Goal: Task Accomplishment & Management: Manage account settings

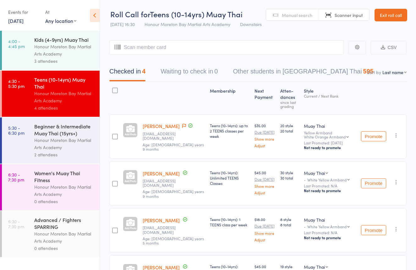
click at [70, 148] on div "Honour Moreton Bay Martial Arts Academy" at bounding box center [64, 144] width 60 height 14
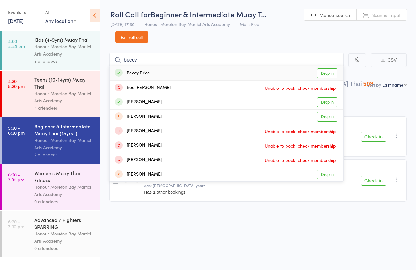
type input "beccy"
click at [199, 69] on div "Beccy Price Drop in" at bounding box center [227, 73] width 234 height 14
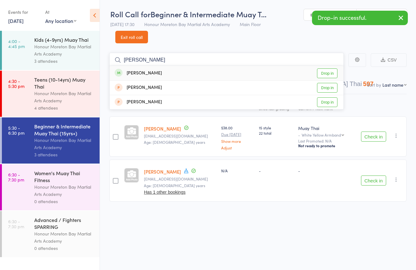
type input "Heidi"
drag, startPoint x: 141, startPoint y: 63, endPoint x: 149, endPoint y: 71, distance: 12.0
click at [149, 71] on div "Heidi Munro" at bounding box center [138, 73] width 47 height 7
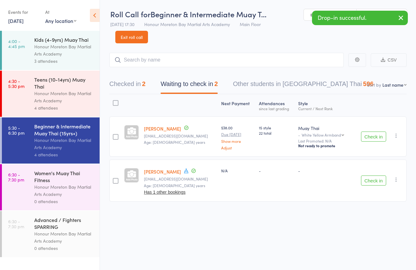
click at [375, 11] on div "Drop-in successful." at bounding box center [360, 18] width 96 height 14
click at [375, 10] on link "Scanner input" at bounding box center [382, 15] width 50 height 12
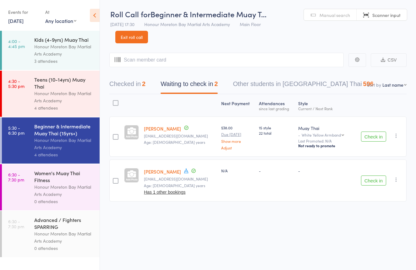
click at [137, 77] on div "Checked in 2 Waiting to check in 2 Other students in Muay Thai 596" at bounding box center [257, 80] width 297 height 27
drag, startPoint x: 195, startPoint y: 58, endPoint x: 204, endPoint y: 55, distance: 9.5
click at [195, 58] on input "search" at bounding box center [226, 60] width 234 height 14
type input "2563153"
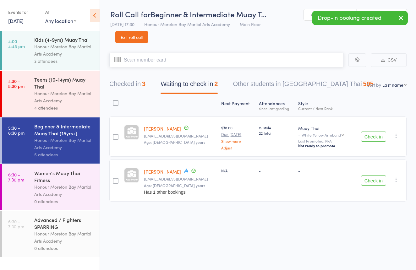
click at [140, 90] on button "Checked in 3" at bounding box center [127, 85] width 36 height 17
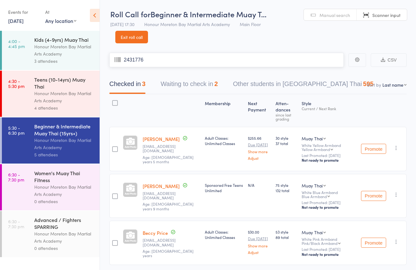
type input "2431776"
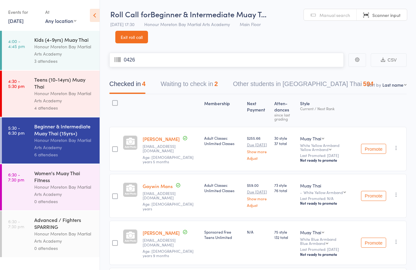
type input "0426"
click at [139, 36] on link "Exit roll call" at bounding box center [131, 37] width 33 height 13
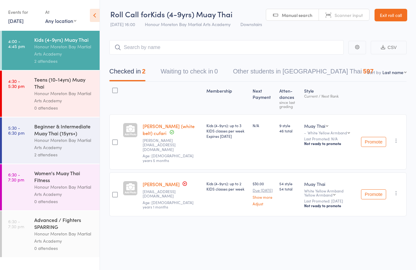
click at [394, 10] on link "Exit roll call" at bounding box center [391, 15] width 33 height 13
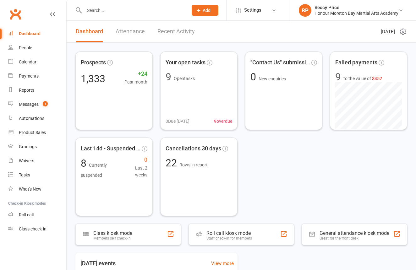
click at [168, 9] on input "text" at bounding box center [132, 10] width 101 height 9
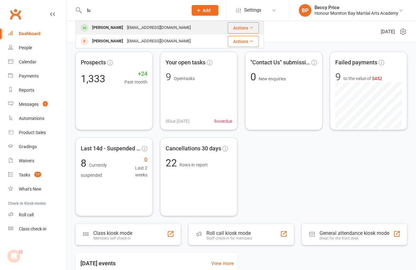
type input "lu"
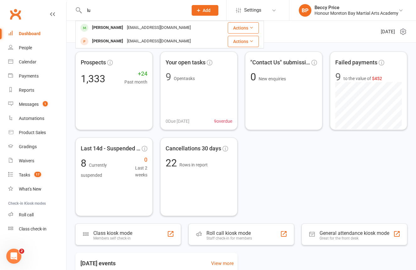
click at [145, 25] on div "lourdiaz@tpg.com.au" at bounding box center [159, 27] width 68 height 9
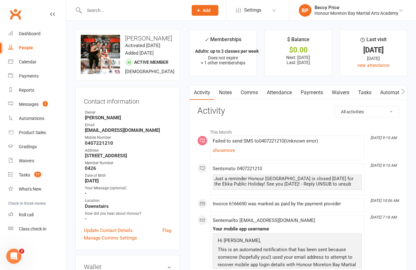
click at [401, 90] on icon "button" at bounding box center [403, 91] width 4 height 7
click at [318, 92] on link "Mobile App" at bounding box center [311, 92] width 34 height 14
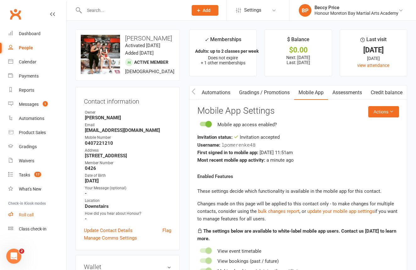
click at [34, 212] on div "Roll call" at bounding box center [26, 214] width 15 height 5
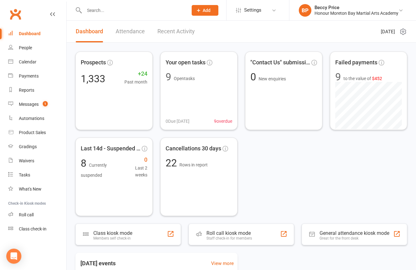
click at [162, 8] on input "text" at bounding box center [132, 10] width 101 height 9
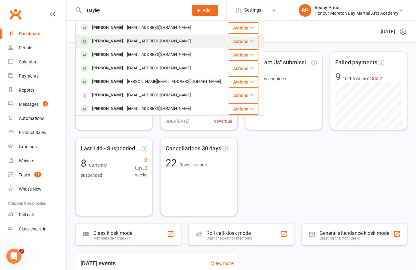
type input "Hayley"
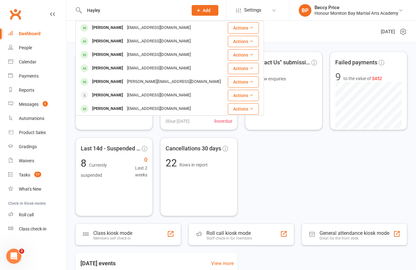
click at [133, 46] on div "Hayley Protheroe valdaprotheroe5@gmail.com" at bounding box center [151, 41] width 151 height 13
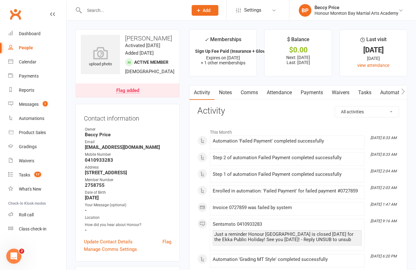
click at [341, 92] on link "Waivers" at bounding box center [340, 92] width 26 height 14
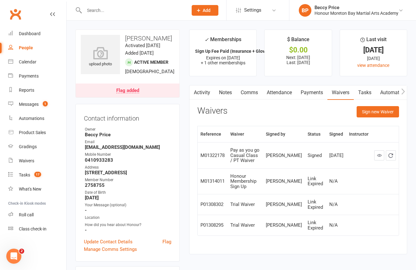
click at [312, 93] on link "Payments" at bounding box center [311, 92] width 31 height 14
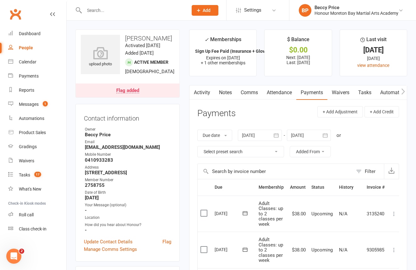
click at [168, 96] on link "Flag added" at bounding box center [128, 91] width 104 height 14
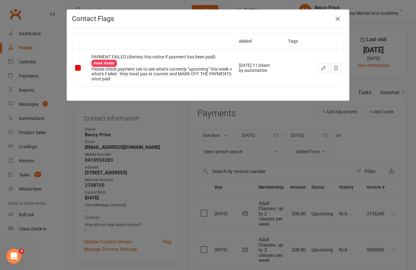
click at [338, 119] on div "Contact Flags Added Tags PAYMENT FAILED (dismiss this notice if payment has bee…" at bounding box center [208, 135] width 416 height 270
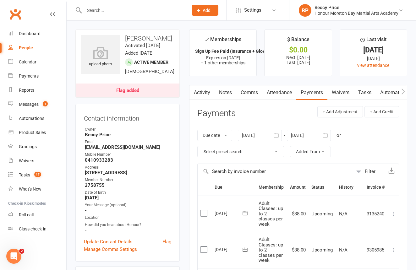
click at [347, 89] on link "Waivers" at bounding box center [340, 92] width 26 height 14
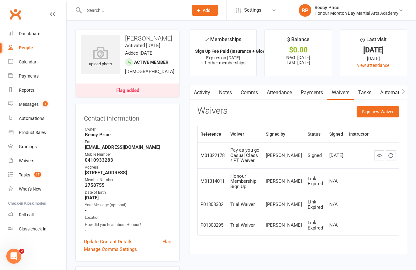
click at [224, 94] on link "Notes" at bounding box center [226, 92] width 22 height 14
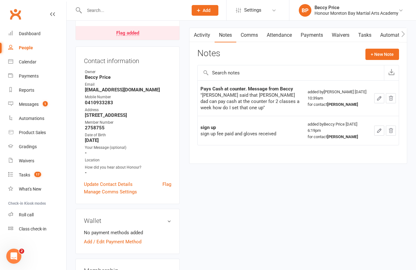
scroll to position [62, 0]
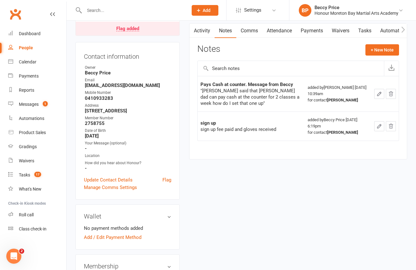
click at [306, 30] on link "Payments" at bounding box center [311, 31] width 31 height 14
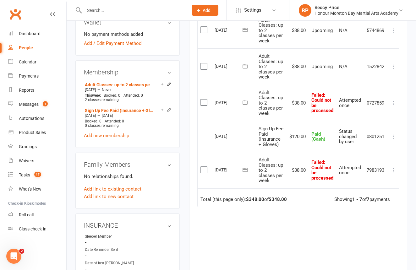
scroll to position [234, 0]
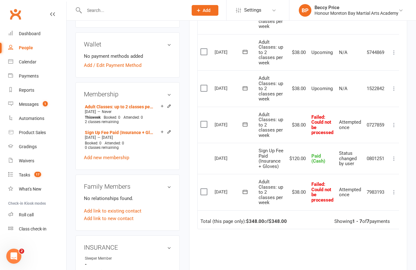
click at [394, 189] on icon at bounding box center [394, 192] width 6 height 6
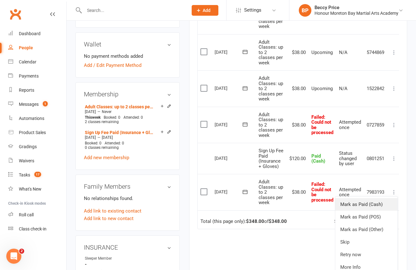
click at [378, 198] on link "Mark as Paid (Cash)" at bounding box center [366, 204] width 62 height 13
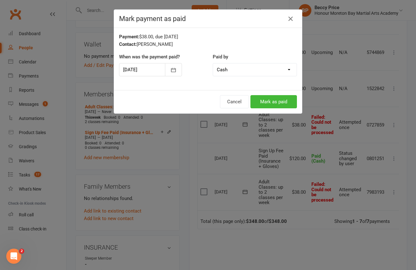
click at [284, 100] on button "Mark as paid" at bounding box center [273, 101] width 47 height 13
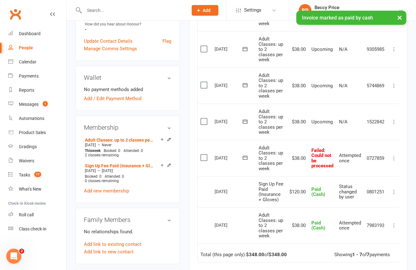
scroll to position [198, 0]
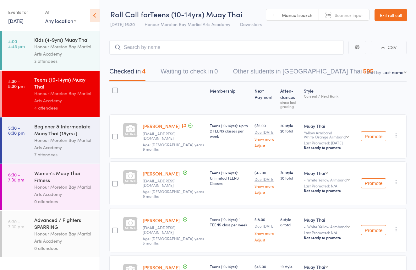
click at [96, 130] on div "Beginner & Intermediate Muay Thai (15yrs+) Honour Moreton Bay Martial Arts Acad…" at bounding box center [66, 141] width 65 height 46
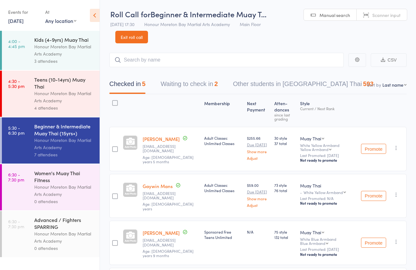
click at [376, 11] on link "Scanner input" at bounding box center [382, 15] width 50 height 12
type input "2539400"
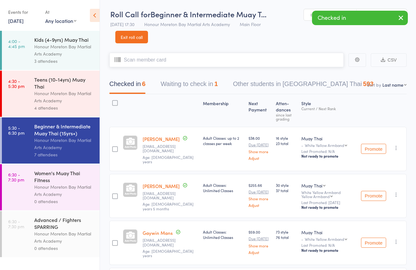
click at [197, 85] on button "Waiting to check in 1" at bounding box center [189, 85] width 57 height 17
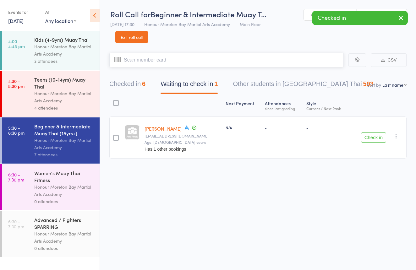
click at [131, 85] on button "Checked in 6" at bounding box center [127, 85] width 36 height 17
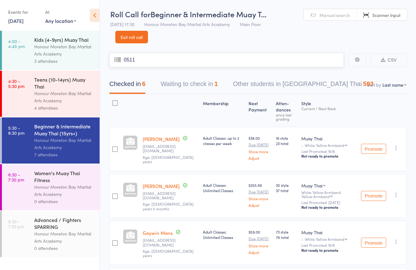
type input "0511"
paste input "2636873"
type input "2636873"
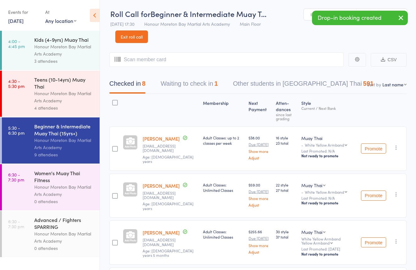
click at [63, 107] on div "4 attendees" at bounding box center [64, 107] width 60 height 7
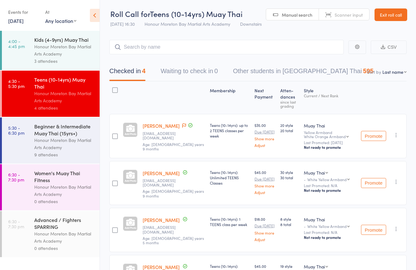
click at [330, 10] on link "Scanner input" at bounding box center [344, 15] width 50 height 12
click at [391, 13] on link "Exit roll call" at bounding box center [391, 14] width 33 height 13
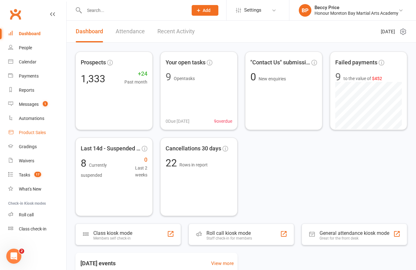
click at [27, 134] on div "Product Sales" at bounding box center [32, 132] width 27 height 5
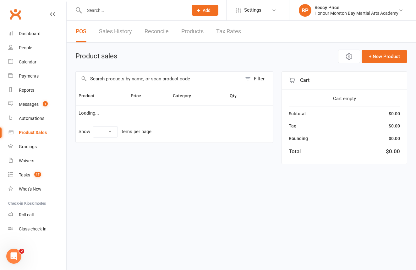
select select "10"
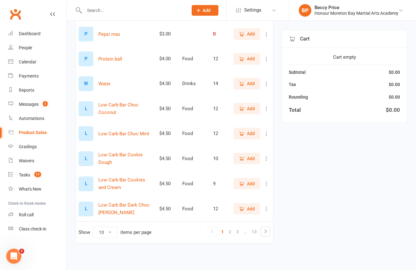
scroll to position [139, 0]
click at [257, 228] on link "13" at bounding box center [254, 231] width 10 height 9
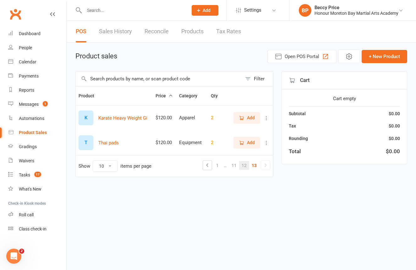
click at [247, 165] on link "12" at bounding box center [244, 165] width 10 height 9
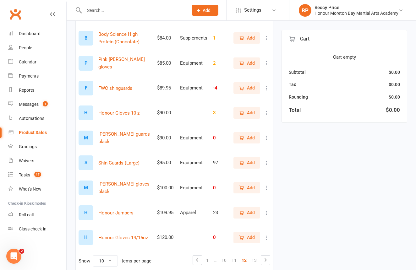
scroll to position [107, 0]
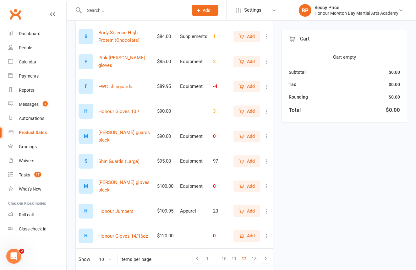
click at [249, 210] on span "Add" at bounding box center [251, 211] width 8 height 7
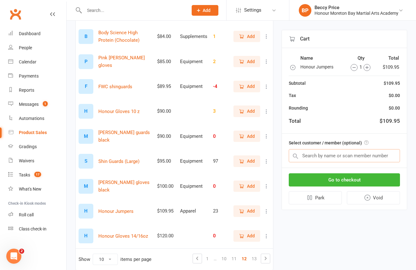
click at [327, 156] on input "text" at bounding box center [344, 155] width 111 height 13
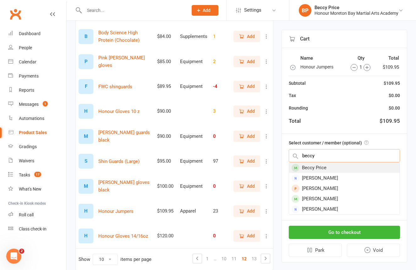
type input "beccy"
click at [339, 169] on div "Beccy Price" at bounding box center [344, 168] width 111 height 10
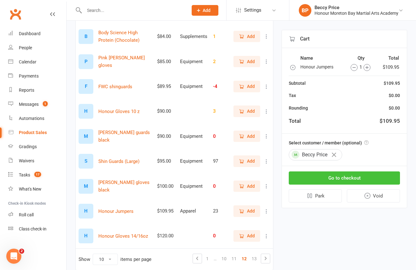
click at [332, 175] on button "Go to checkout" at bounding box center [344, 178] width 111 height 13
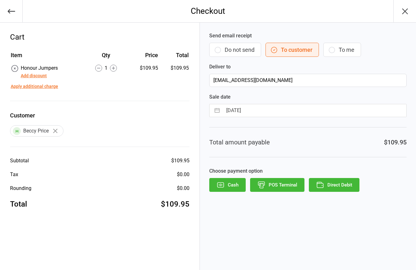
click at [219, 46] on button "Do not send" at bounding box center [235, 50] width 52 height 14
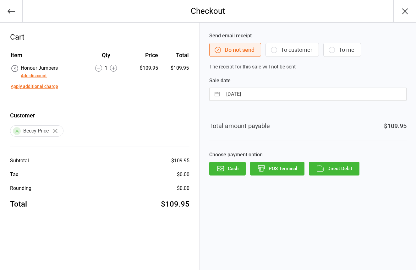
click at [275, 169] on button "POS Terminal" at bounding box center [277, 169] width 54 height 14
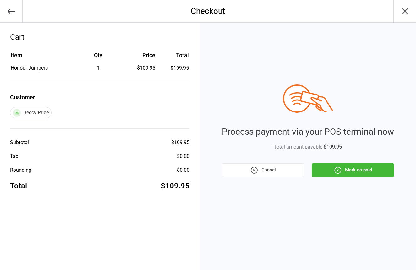
click at [347, 169] on button "Mark as paid" at bounding box center [353, 170] width 82 height 14
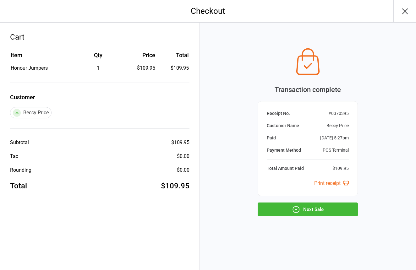
click at [316, 209] on button "Next Sale" at bounding box center [308, 210] width 100 height 14
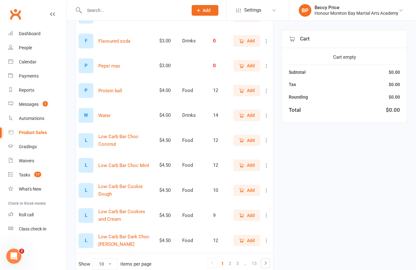
scroll to position [110, 0]
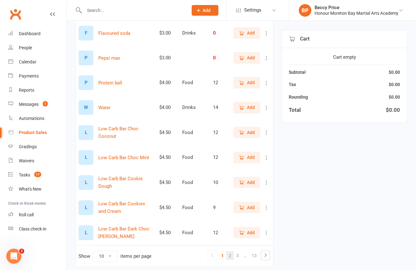
click at [231, 255] on link "2" at bounding box center [230, 255] width 8 height 9
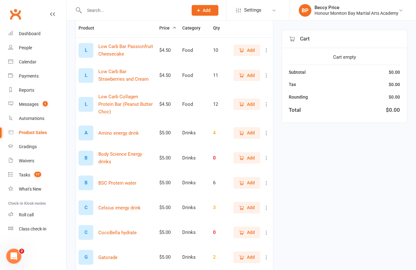
scroll to position [69, 0]
click at [249, 130] on button "Add" at bounding box center [246, 132] width 27 height 11
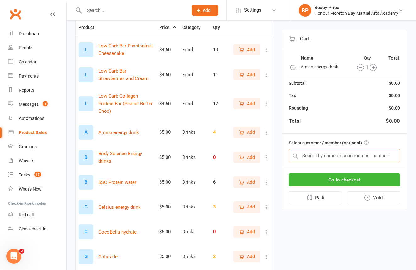
click at [327, 153] on input "text" at bounding box center [344, 155] width 111 height 13
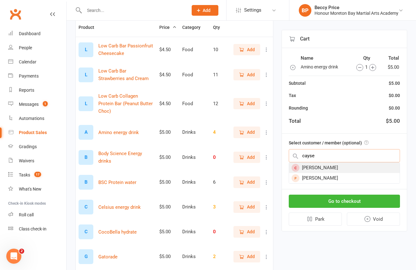
type input "cayse"
click at [336, 168] on div "Cayse Munro" at bounding box center [344, 168] width 111 height 10
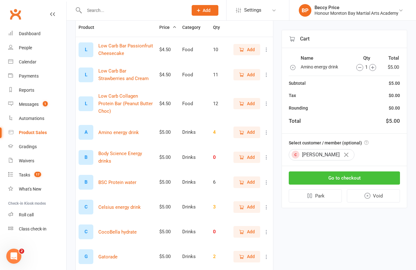
click at [344, 176] on button "Go to checkout" at bounding box center [344, 178] width 111 height 13
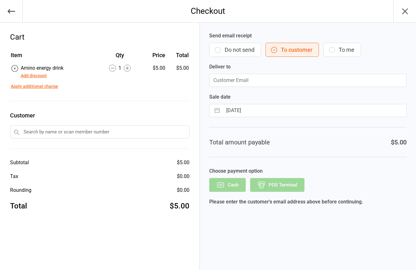
click at [251, 48] on button "Do not send" at bounding box center [235, 50] width 52 height 14
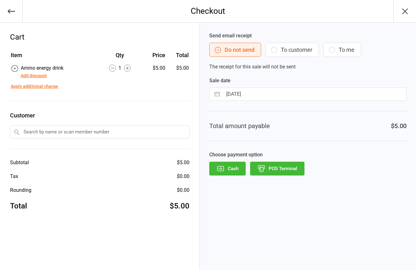
click at [278, 172] on button "POS Terminal" at bounding box center [277, 169] width 54 height 14
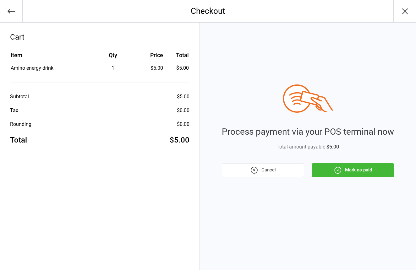
click at [331, 171] on button "Mark as paid" at bounding box center [353, 170] width 82 height 14
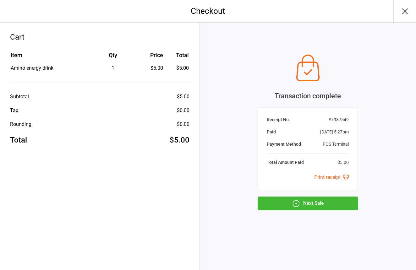
click at [310, 205] on button "Next Sale" at bounding box center [308, 204] width 100 height 14
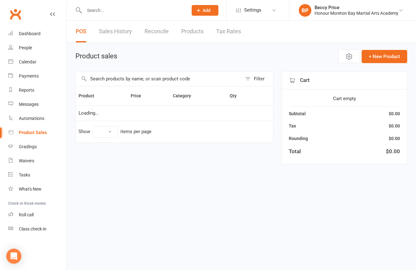
select select "10"
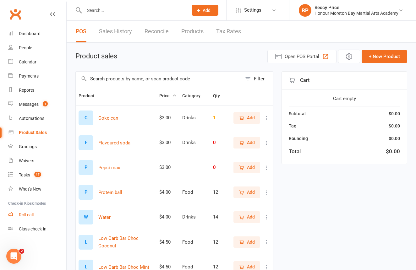
click at [28, 213] on div "Roll call" at bounding box center [26, 214] width 15 height 5
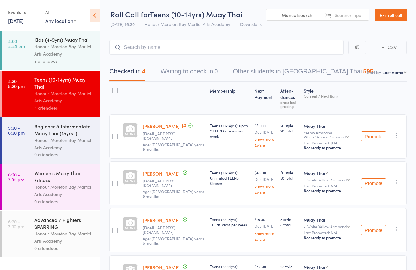
click at [86, 122] on div "Beginner & Intermediate Muay Thai (15yrs+) Honour Moreton Bay Martial Arts Acad…" at bounding box center [66, 141] width 65 height 46
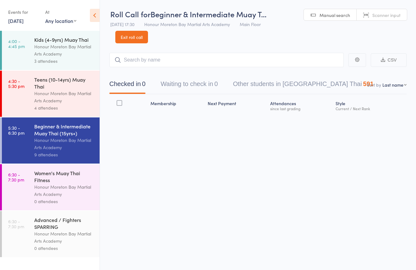
click at [365, 12] on link "Scanner input" at bounding box center [382, 15] width 50 height 12
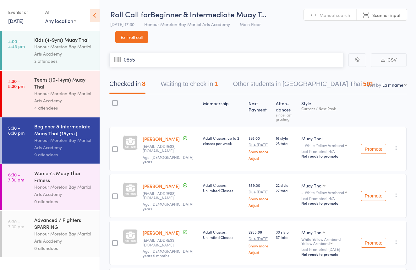
type input "0855"
type input "2189215"
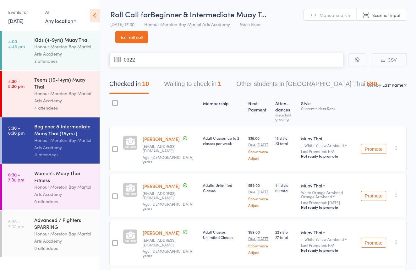
type input "0322"
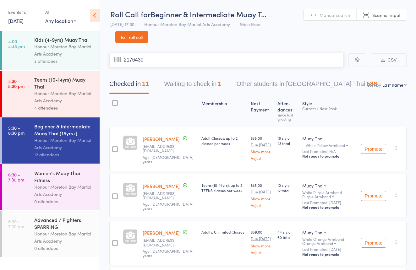
type input "2176430"
click at [332, 17] on span "Manual search" at bounding box center [335, 15] width 30 height 6
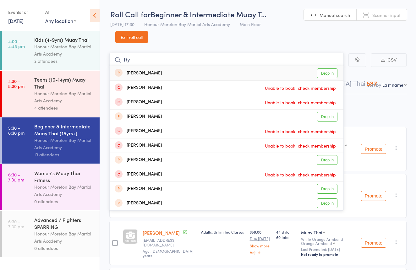
type input "R"
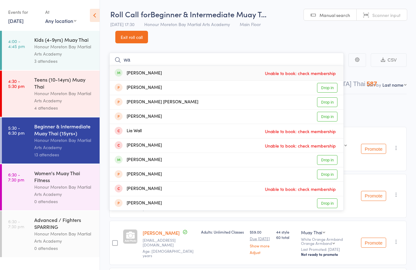
type input "w"
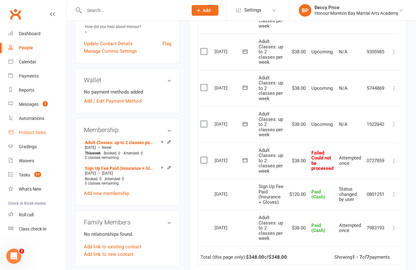
click at [23, 130] on div "Product Sales" at bounding box center [32, 132] width 27 height 5
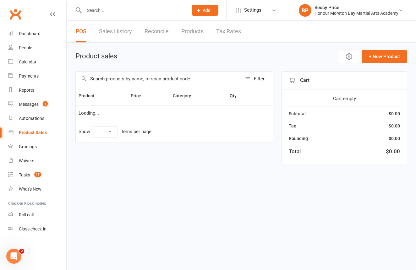
select select "10"
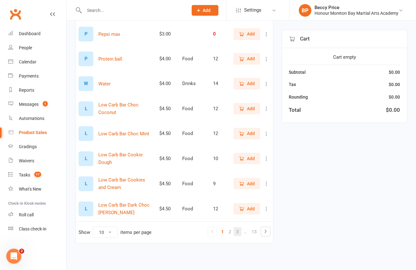
click at [238, 227] on link "3" at bounding box center [238, 231] width 8 height 9
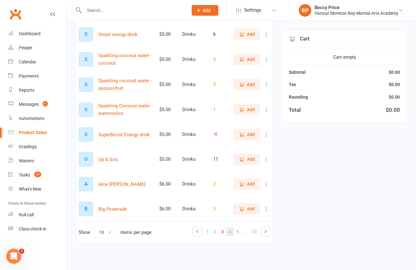
click at [233, 228] on link "4" at bounding box center [230, 231] width 8 height 9
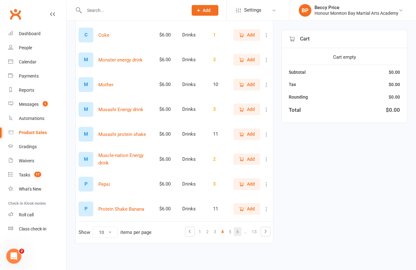
scroll to position [138, 0]
click at [237, 227] on link "6" at bounding box center [238, 231] width 8 height 9
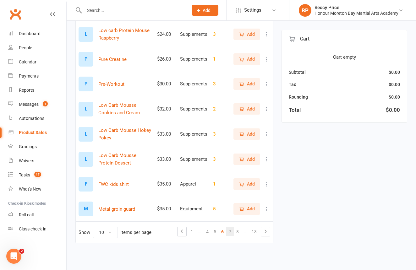
click at [232, 228] on link "7" at bounding box center [230, 231] width 8 height 9
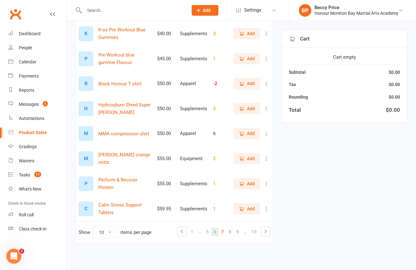
click at [216, 229] on link "6" at bounding box center [215, 231] width 8 height 9
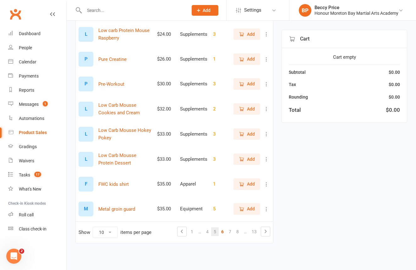
click at [212, 228] on link "5" at bounding box center [215, 231] width 8 height 9
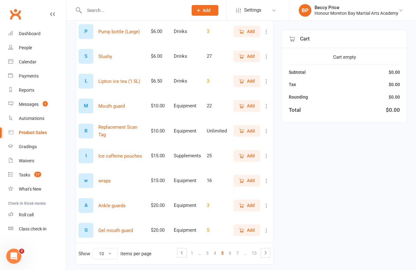
scroll to position [113, 0]
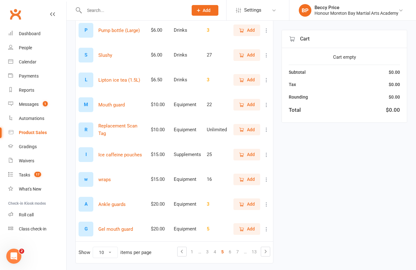
click at [249, 182] on span "Add" at bounding box center [251, 179] width 8 height 7
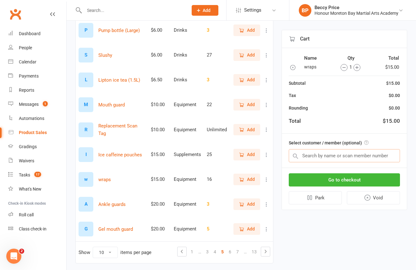
click at [324, 158] on input "text" at bounding box center [344, 155] width 111 height 13
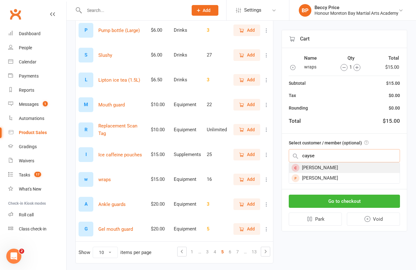
type input "cayse"
click at [346, 170] on div "Cayse Munro" at bounding box center [344, 168] width 111 height 10
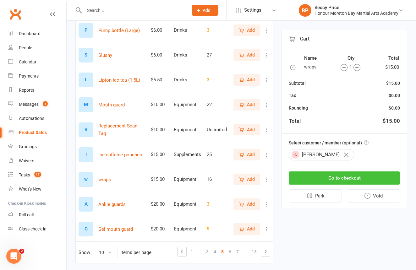
click at [345, 176] on button "Go to checkout" at bounding box center [344, 178] width 111 height 13
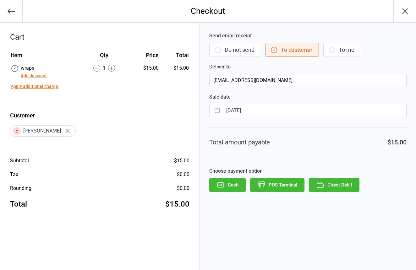
click at [244, 52] on button "Do not send" at bounding box center [235, 50] width 52 height 14
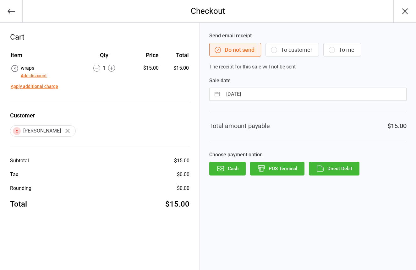
click at [277, 171] on button "POS Terminal" at bounding box center [277, 169] width 54 height 14
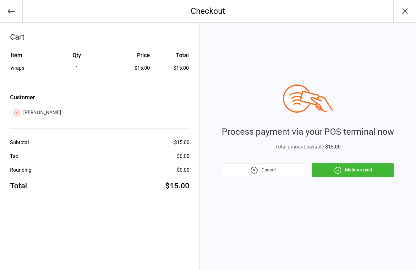
click at [332, 174] on button "Mark as paid" at bounding box center [353, 170] width 82 height 14
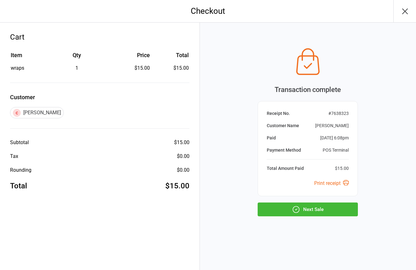
click at [305, 204] on button "Next Sale" at bounding box center [308, 210] width 100 height 14
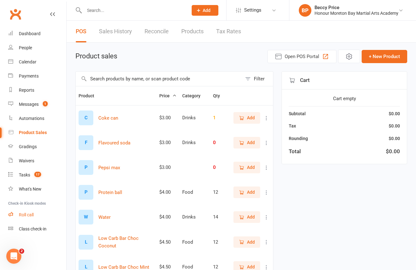
click at [29, 218] on link "Roll call" at bounding box center [37, 215] width 58 height 14
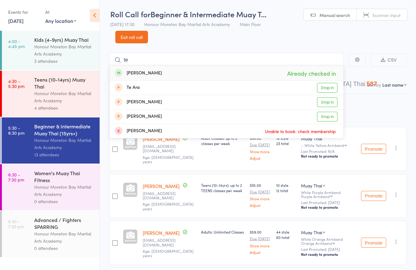
type input "t"
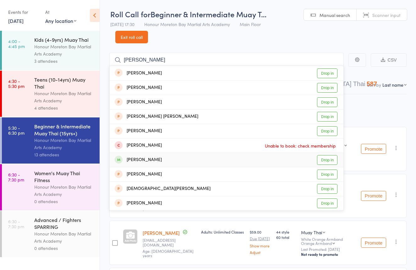
type input "christine"
click at [177, 160] on div "Christine Toirkens Drop in" at bounding box center [227, 160] width 234 height 14
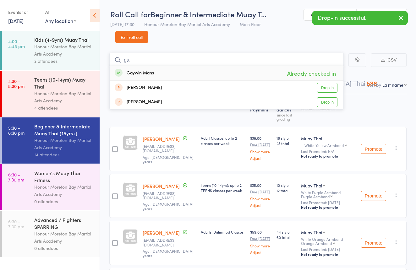
type input "g"
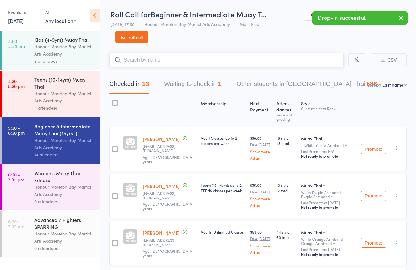
click at [203, 86] on button "Waiting to check in 1" at bounding box center [192, 85] width 57 height 17
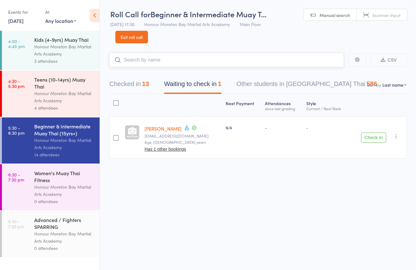
click at [137, 81] on button "Checked in 13" at bounding box center [129, 85] width 40 height 17
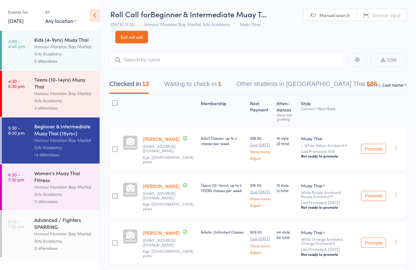
click at [136, 36] on link "Exit roll call" at bounding box center [131, 37] width 33 height 13
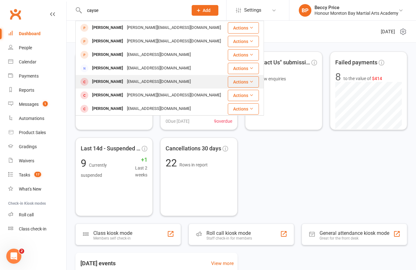
type input "cayse"
click at [140, 80] on div "caysemunro@gmail.com" at bounding box center [159, 81] width 68 height 9
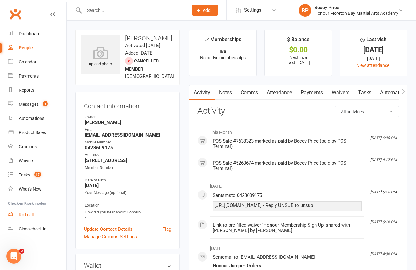
click at [31, 216] on div "Roll call" at bounding box center [26, 214] width 15 height 5
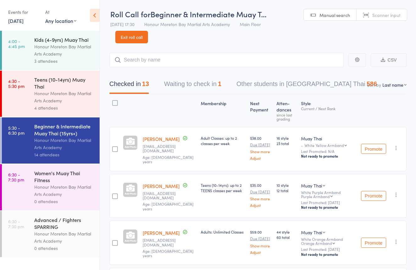
click at [123, 38] on link "Exit roll call" at bounding box center [131, 37] width 33 height 13
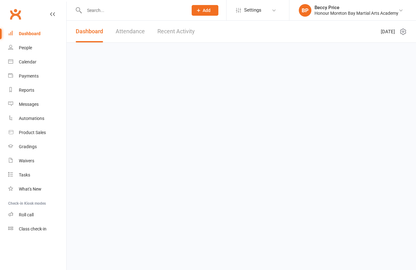
click at [146, 9] on input "text" at bounding box center [132, 10] width 101 height 9
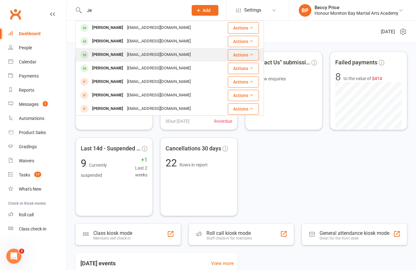
type input "J"
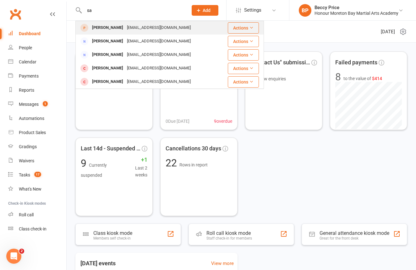
type input "s"
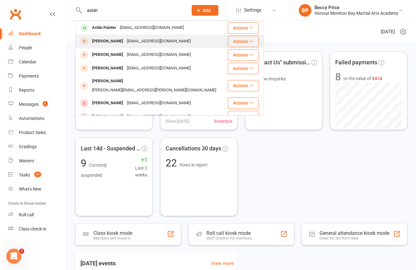
type input "astiin"
click at [139, 36] on div "Astiin Barborjak jbarborjak@outlook.com" at bounding box center [151, 41] width 151 height 13
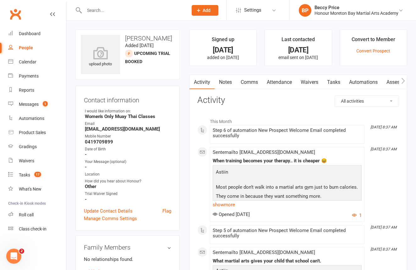
click at [401, 79] on button "button" at bounding box center [403, 82] width 8 height 14
click at [199, 81] on link "Activity" at bounding box center [188, 82] width 25 height 14
click at [149, 4] on div at bounding box center [129, 10] width 108 height 20
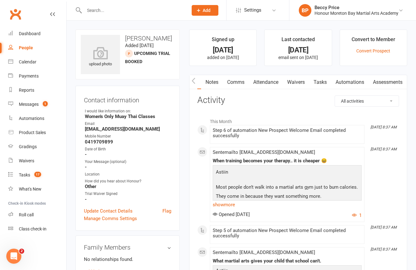
click at [145, 11] on input "text" at bounding box center [132, 10] width 101 height 9
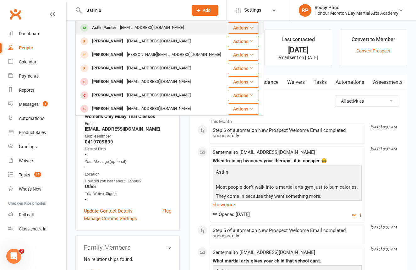
type input "astiin b"
click at [159, 27] on div "jbarborjak@outlook.com" at bounding box center [152, 27] width 68 height 9
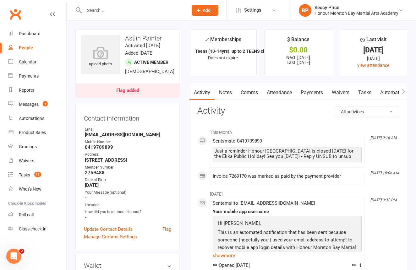
click at [405, 91] on icon "button" at bounding box center [402, 91] width 3 height 6
click at [315, 93] on link "Mobile App" at bounding box center [311, 92] width 34 height 14
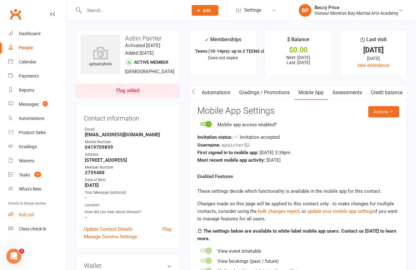
click at [24, 214] on div "Roll call" at bounding box center [26, 214] width 15 height 5
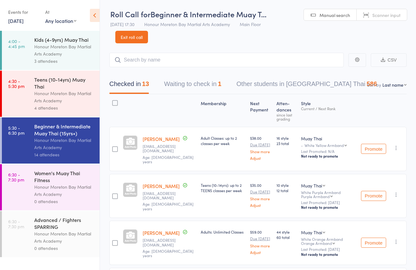
click at [74, 190] on div "Honour Moreton Bay Martial Arts Academy" at bounding box center [64, 191] width 60 height 14
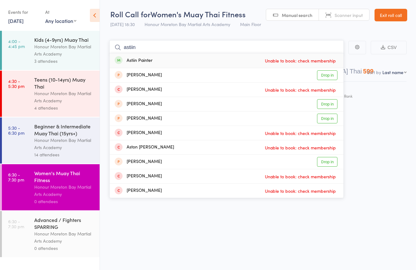
type input "astiin"
click at [178, 58] on div "Astiin Painter Unable to book: check membership" at bounding box center [227, 60] width 234 height 14
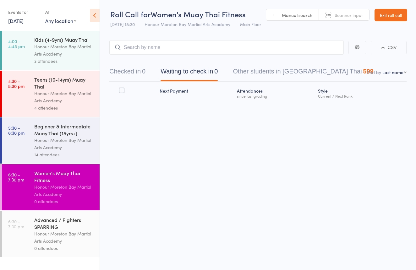
click at [385, 18] on link "Exit roll call" at bounding box center [391, 15] width 33 height 13
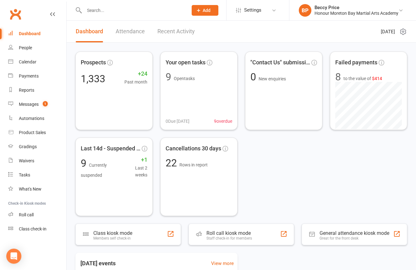
click at [102, 13] on input "text" at bounding box center [132, 10] width 101 height 9
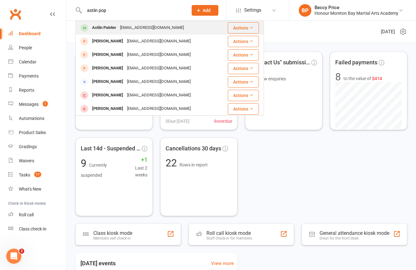
type input "astiin pop"
click at [123, 24] on div "jbarborjak@outlook.com" at bounding box center [152, 27] width 68 height 9
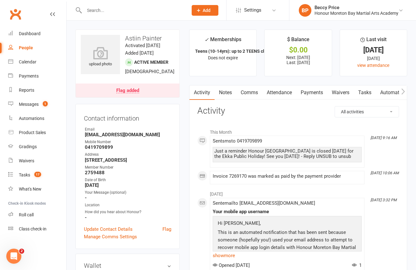
click at [323, 94] on link "Payments" at bounding box center [311, 92] width 31 height 14
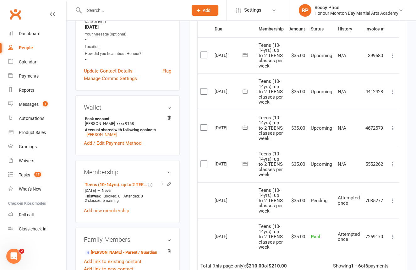
scroll to position [164, 0]
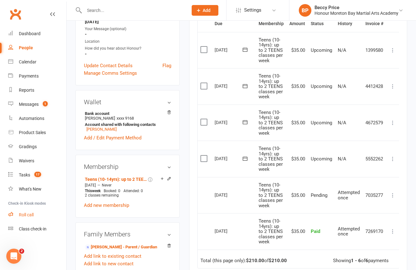
click at [31, 214] on div "Roll call" at bounding box center [26, 214] width 15 height 5
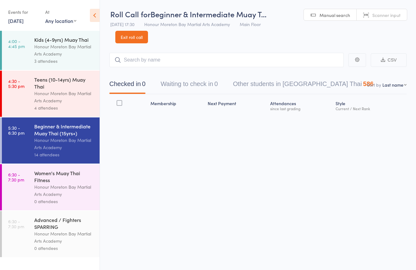
click at [76, 101] on div "Honour Moreton Bay Martial Arts Academy" at bounding box center [64, 97] width 60 height 14
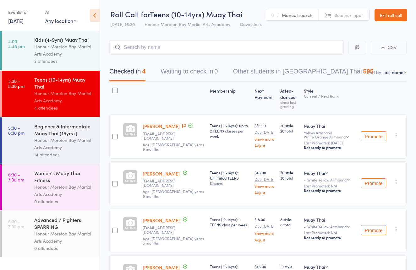
click at [88, 181] on div "Women's Muay Thai Fitness" at bounding box center [64, 177] width 60 height 14
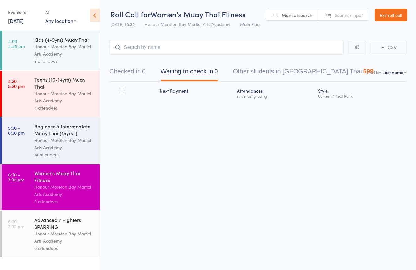
click at [359, 17] on span "Scanner input" at bounding box center [349, 15] width 28 height 6
type input "2635908"
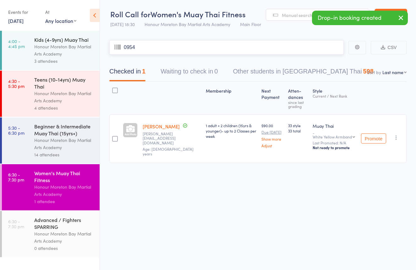
type input "0954"
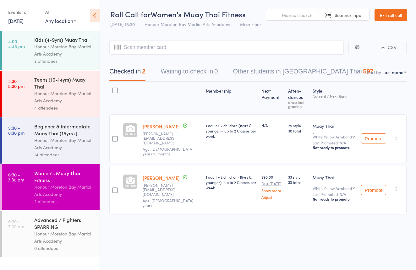
click at [310, 14] on span "Manual search" at bounding box center [297, 15] width 30 height 6
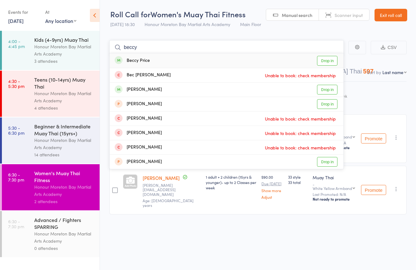
type input "beccy"
click at [152, 63] on div "Beccy Price Drop in" at bounding box center [227, 60] width 234 height 14
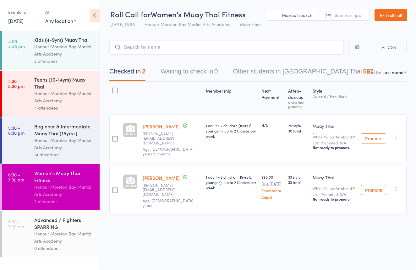
click at [38, 78] on div "Teens (10-14yrs) Muay Thai" at bounding box center [64, 83] width 60 height 14
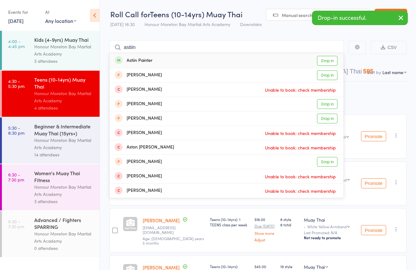
type input "satin"
drag, startPoint x: 272, startPoint y: 51, endPoint x: 179, endPoint y: 62, distance: 93.7
click at [179, 62] on div "Astiin Painter Drop in" at bounding box center [227, 60] width 234 height 14
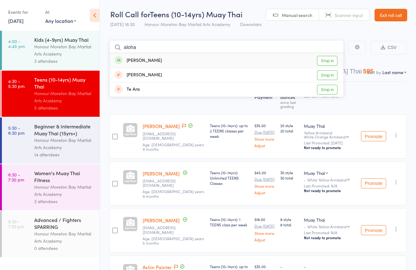
type input "aloha"
drag, startPoint x: 160, startPoint y: 45, endPoint x: 164, endPoint y: 61, distance: 16.8
click at [162, 61] on div "Aroha Jessica Roycroft" at bounding box center [138, 60] width 47 height 7
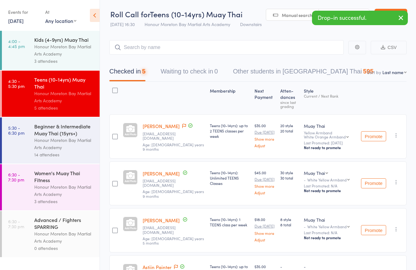
click at [82, 184] on div "Honour Moreton Bay Martial Arts Academy" at bounding box center [64, 191] width 60 height 14
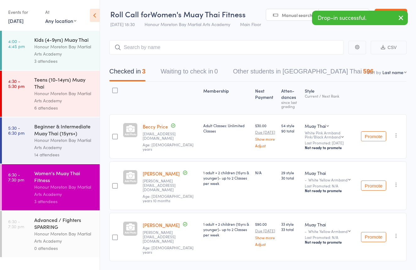
click at [357, 11] on div "Drop-in successful." at bounding box center [360, 18] width 96 height 14
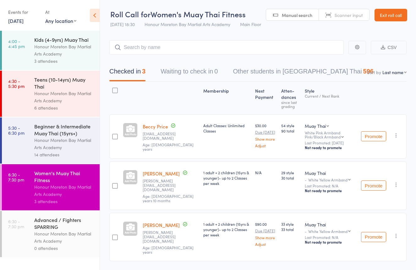
click at [349, 12] on span "Scanner input" at bounding box center [349, 15] width 28 height 6
click at [307, 13] on span "Manual search" at bounding box center [297, 15] width 30 height 6
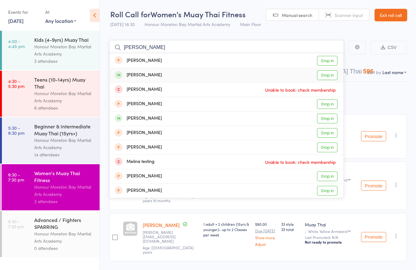
type input "melissa"
click at [161, 76] on div "Melissa Tilse Drop in" at bounding box center [227, 75] width 234 height 14
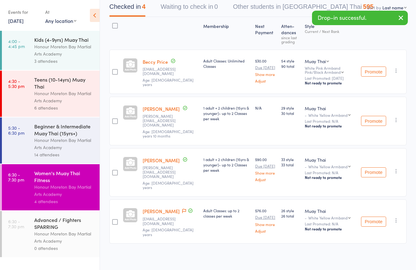
scroll to position [64, 0]
click at [160, 208] on link "Melissa Tilse" at bounding box center [161, 211] width 37 height 7
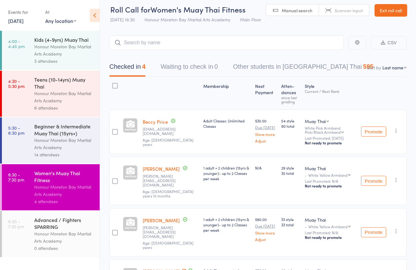
scroll to position [4, 0]
click at [341, 5] on link "Scanner input" at bounding box center [344, 11] width 50 height 12
click at [281, 12] on link "Manual search" at bounding box center [292, 11] width 53 height 12
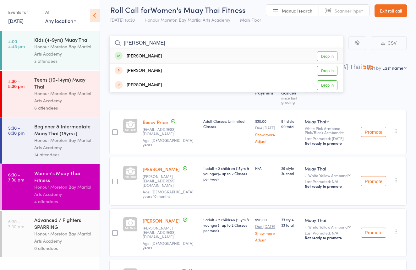
type input "Amy"
drag, startPoint x: 281, startPoint y: 12, endPoint x: 151, endPoint y: 49, distance: 135.1
click at [151, 50] on div "Amy Rogers Drop in" at bounding box center [227, 56] width 234 height 14
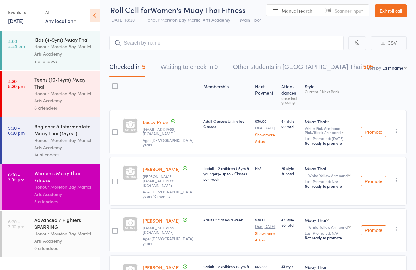
click at [19, 218] on link "6:30 - 7:30 pm Advanced / Fighters SPARRING Honour Moreton Bay Martial Arts Aca…" at bounding box center [51, 234] width 98 height 46
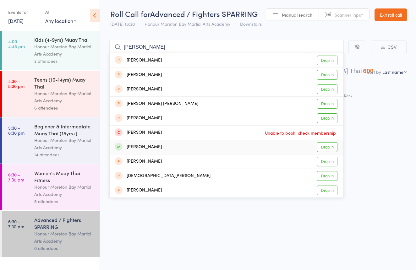
type input "christine"
click at [213, 146] on div "Christine Toirkens Drop in" at bounding box center [227, 147] width 234 height 14
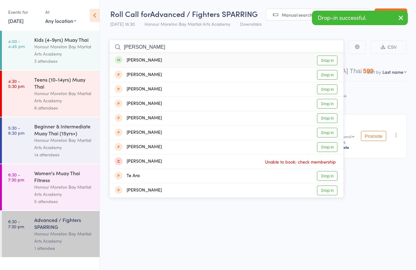
type input "teisha"
click at [139, 57] on div "Teisha Chapman" at bounding box center [138, 60] width 47 height 7
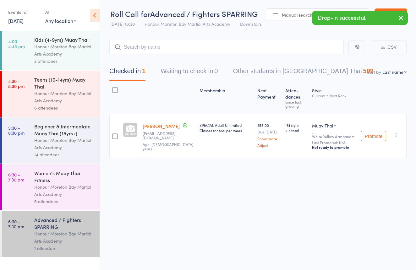
click at [81, 185] on div "Honour Moreton Bay Martial Arts Academy" at bounding box center [64, 191] width 60 height 14
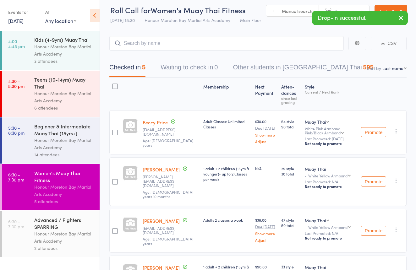
click at [85, 232] on div "Honour Moreton Bay Martial Arts Academy" at bounding box center [64, 237] width 60 height 14
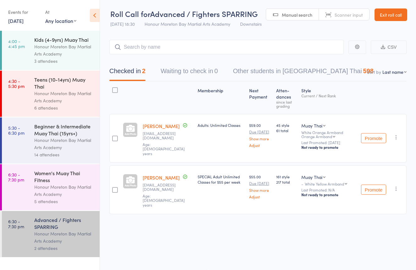
click at [393, 10] on link "Exit roll call" at bounding box center [391, 14] width 33 height 13
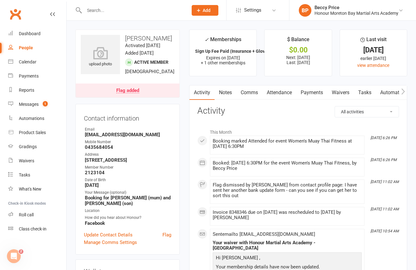
click at [325, 92] on link "Payments" at bounding box center [311, 92] width 31 height 14
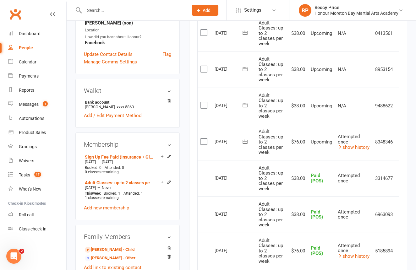
scroll to position [184, 0]
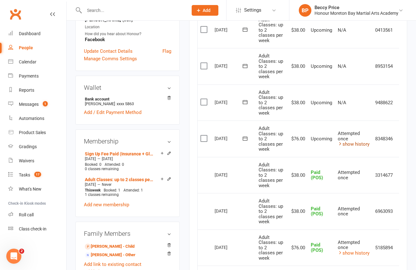
click at [349, 141] on td "Attempted once show history" at bounding box center [353, 139] width 37 height 36
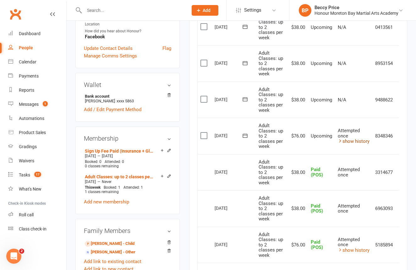
click at [351, 139] on link "show history" at bounding box center [354, 142] width 32 height 6
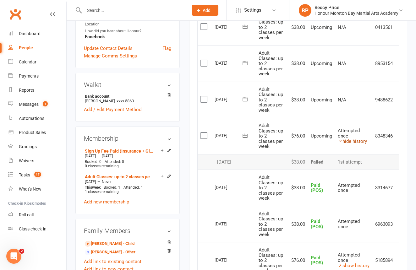
click at [351, 139] on link "hide history" at bounding box center [352, 142] width 29 height 6
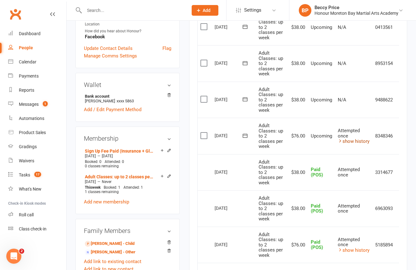
click at [351, 139] on link "show history" at bounding box center [354, 142] width 32 height 6
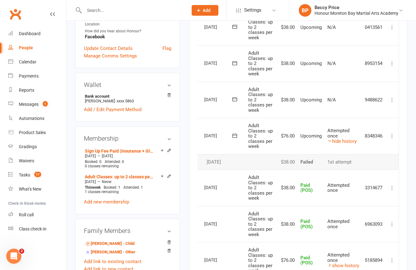
scroll to position [187, 0]
click at [393, 133] on icon at bounding box center [392, 136] width 6 height 6
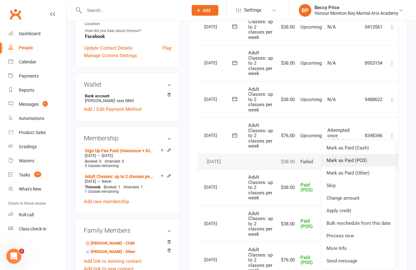
click at [374, 154] on link "Mark as Paid (POS)" at bounding box center [358, 160] width 74 height 13
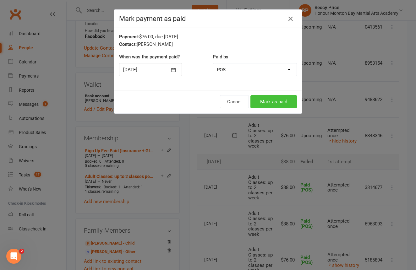
click at [289, 101] on button "Mark as paid" at bounding box center [273, 101] width 47 height 13
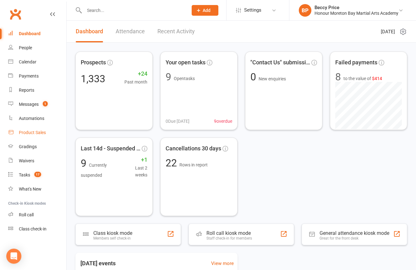
scroll to position [0, 0]
click at [25, 130] on div "Product Sales" at bounding box center [32, 132] width 27 height 5
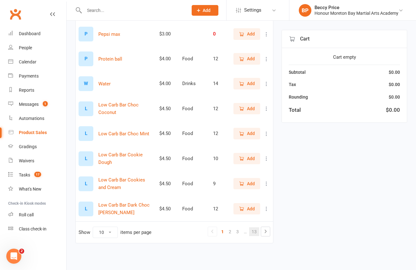
click at [255, 227] on link "13" at bounding box center [254, 231] width 10 height 9
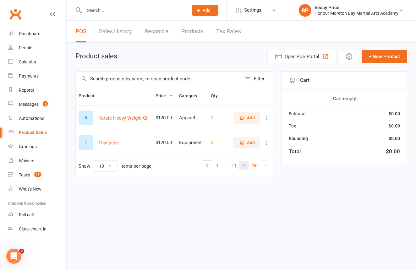
click at [244, 166] on link "12" at bounding box center [244, 165] width 10 height 9
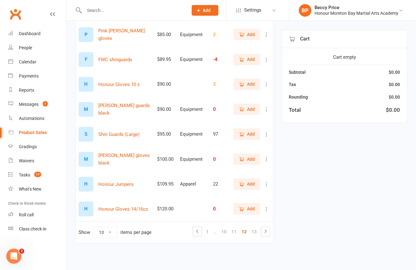
scroll to position [139, 0]
click at [241, 182] on icon "button" at bounding box center [241, 183] width 3 height 3
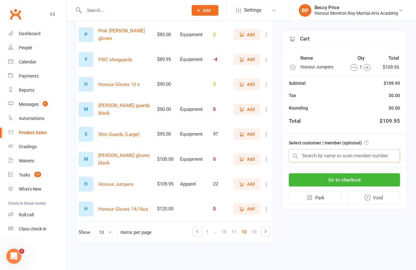
click at [308, 153] on input "text" at bounding box center [344, 155] width 111 height 13
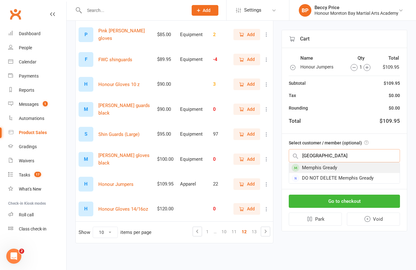
type input "[GEOGRAPHIC_DATA]"
drag, startPoint x: 318, startPoint y: 167, endPoint x: 339, endPoint y: 168, distance: 21.1
click at [339, 168] on div "Memphis Gready" at bounding box center [344, 168] width 111 height 10
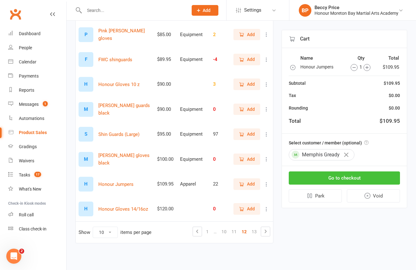
click at [355, 176] on button "Go to checkout" at bounding box center [344, 178] width 111 height 13
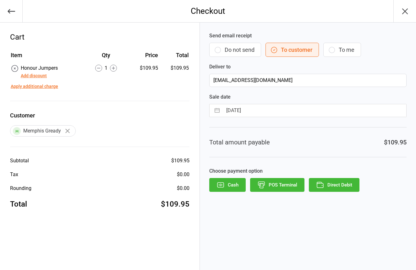
click at [236, 49] on button "Do not send" at bounding box center [235, 50] width 52 height 14
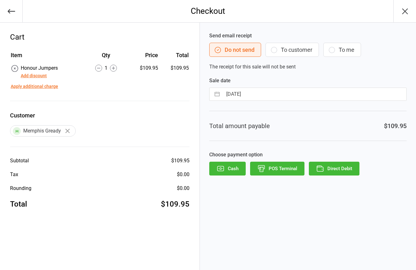
click at [272, 168] on button "POS Terminal" at bounding box center [277, 169] width 54 height 14
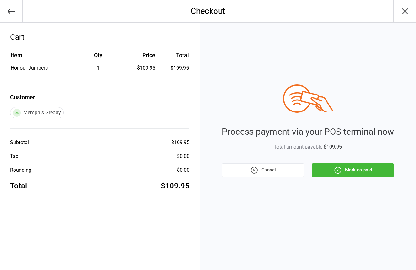
click at [319, 167] on button "Mark as paid" at bounding box center [353, 170] width 82 height 14
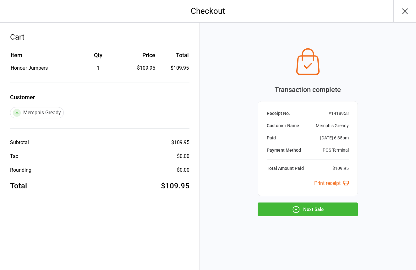
click at [337, 216] on button "Next Sale" at bounding box center [308, 210] width 100 height 14
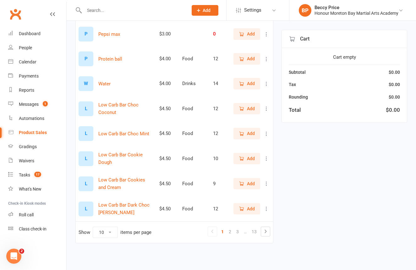
scroll to position [139, 0]
click at [254, 228] on link "13" at bounding box center [254, 231] width 10 height 9
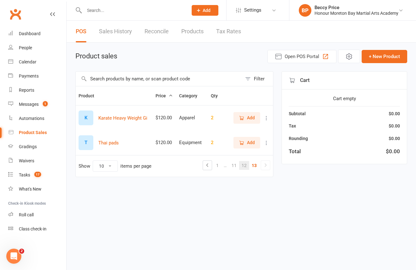
click at [243, 164] on link "12" at bounding box center [244, 165] width 10 height 9
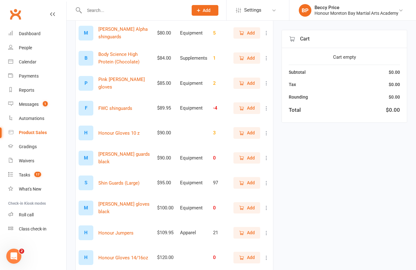
scroll to position [85, 0]
click at [245, 232] on span "Add" at bounding box center [247, 232] width 16 height 7
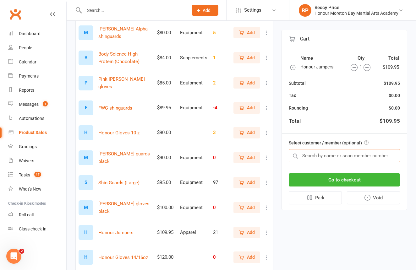
click at [350, 154] on input "text" at bounding box center [344, 155] width 111 height 13
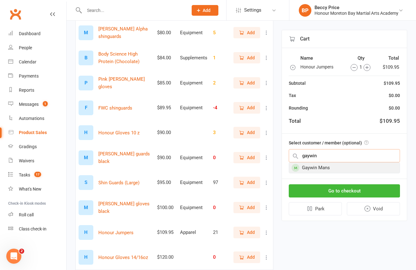
type input "gaywin"
click at [337, 169] on div "Gaywin Mans" at bounding box center [344, 168] width 111 height 10
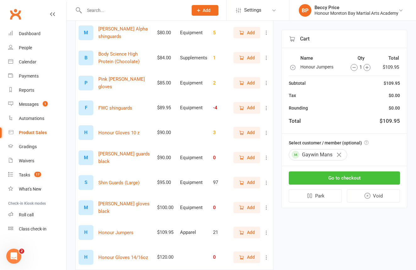
click at [348, 175] on button "Go to checkout" at bounding box center [344, 178] width 111 height 13
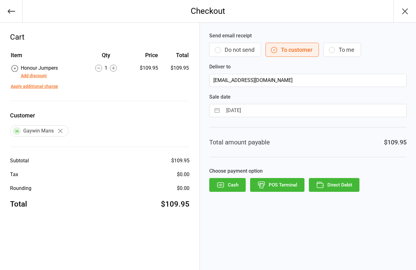
click at [243, 49] on button "Do not send" at bounding box center [235, 50] width 52 height 14
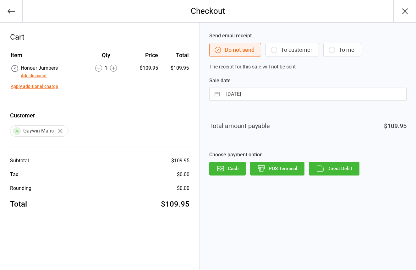
click at [282, 166] on button "POS Terminal" at bounding box center [277, 169] width 54 height 14
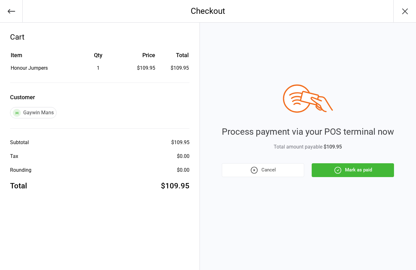
click at [350, 173] on button "Mark as paid" at bounding box center [353, 170] width 82 height 14
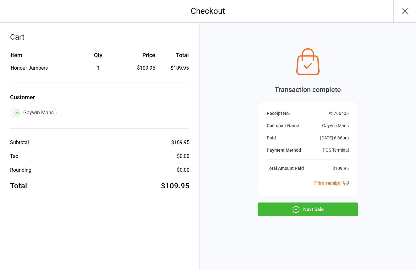
click at [346, 206] on button "Next Sale" at bounding box center [308, 210] width 100 height 14
